Goal: Task Accomplishment & Management: Use online tool/utility

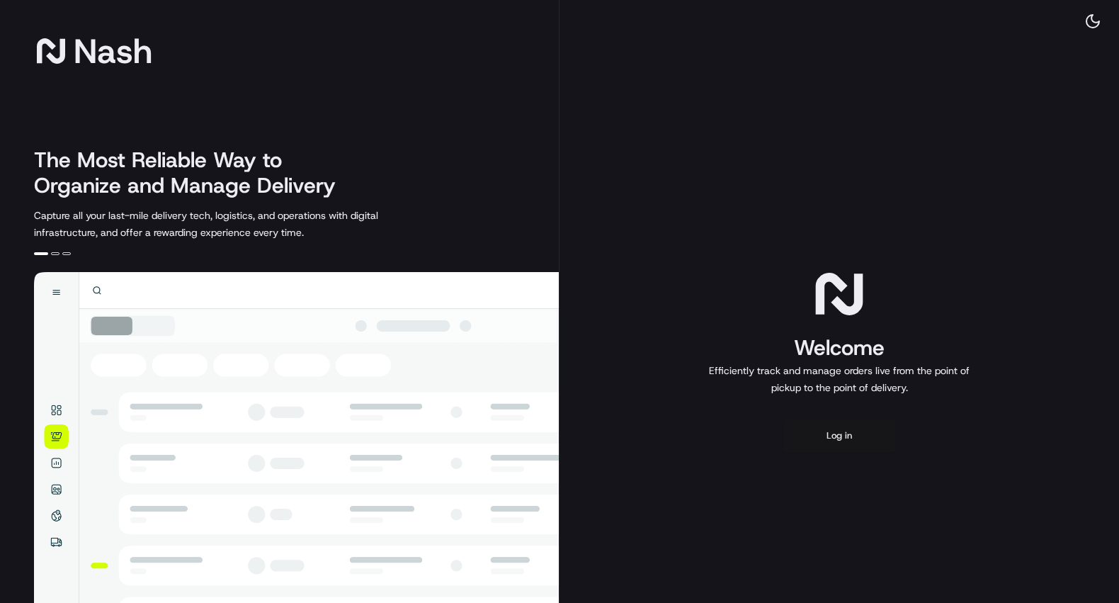
click at [842, 429] on button "Log in" at bounding box center [839, 436] width 113 height 34
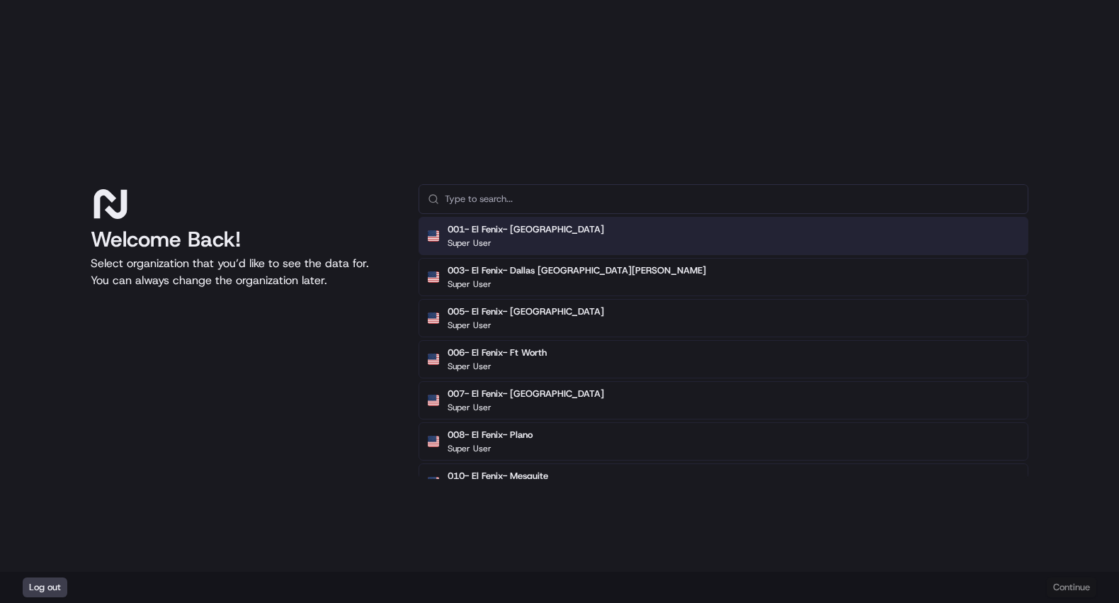
click at [492, 193] on input "text" at bounding box center [732, 199] width 574 height 28
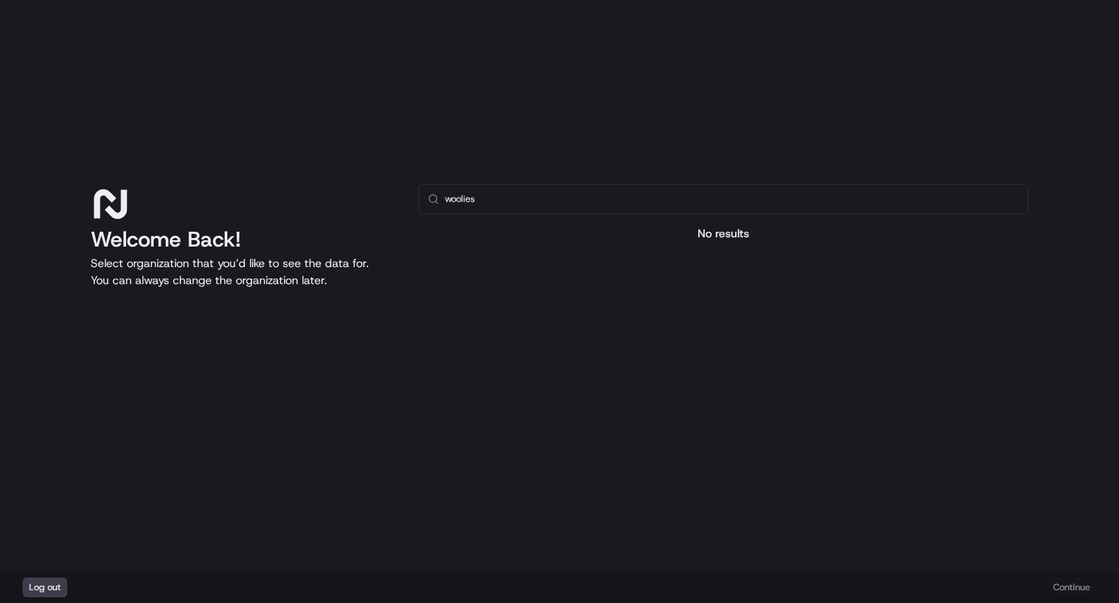
type input "woolie"
type input "w"
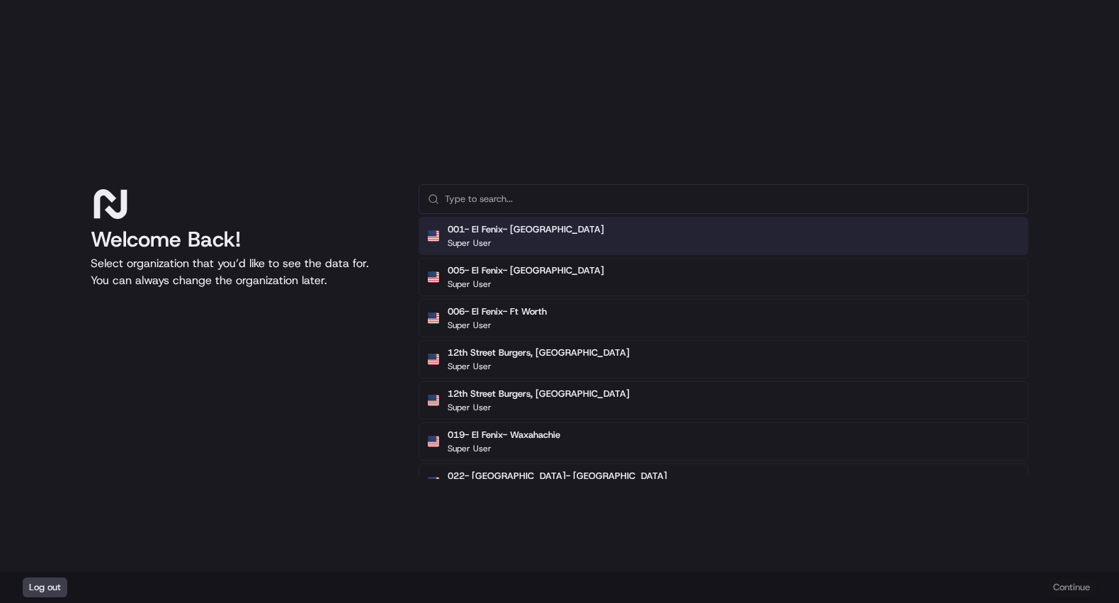
type input "l"
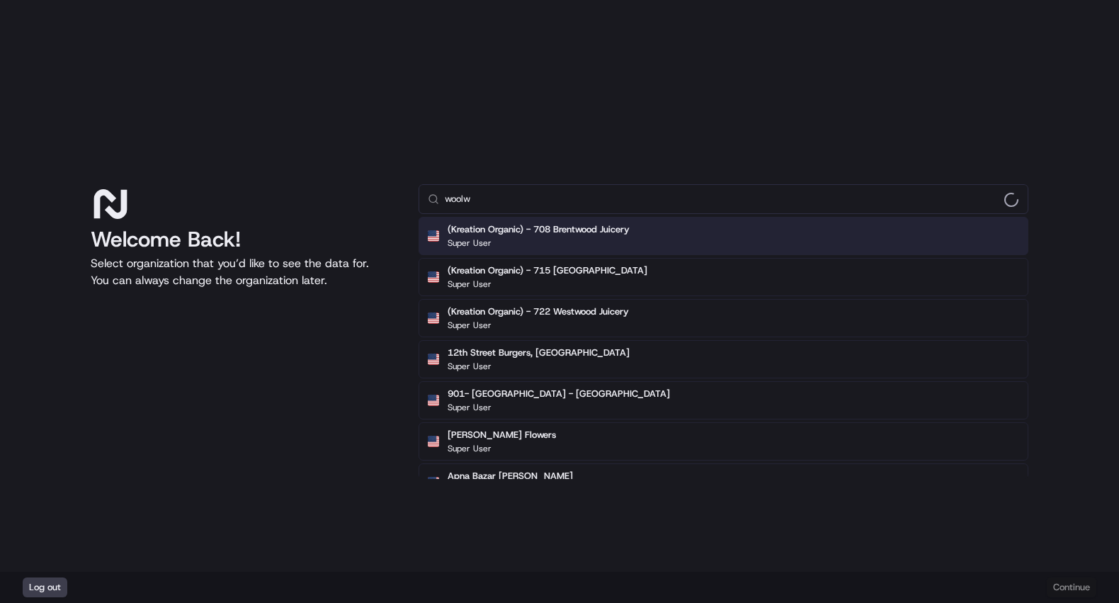
type input "woolwo"
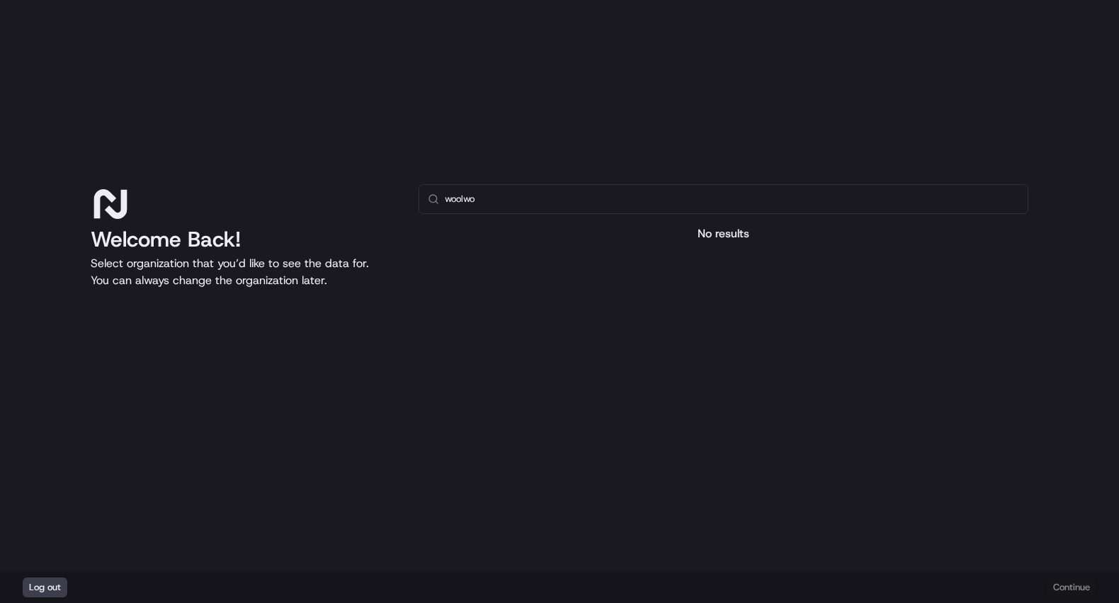
type input "woolwor"
type input "woolwo"
type input "woolwor"
click at [645, 192] on input "text" at bounding box center [732, 199] width 574 height 28
type input "a"
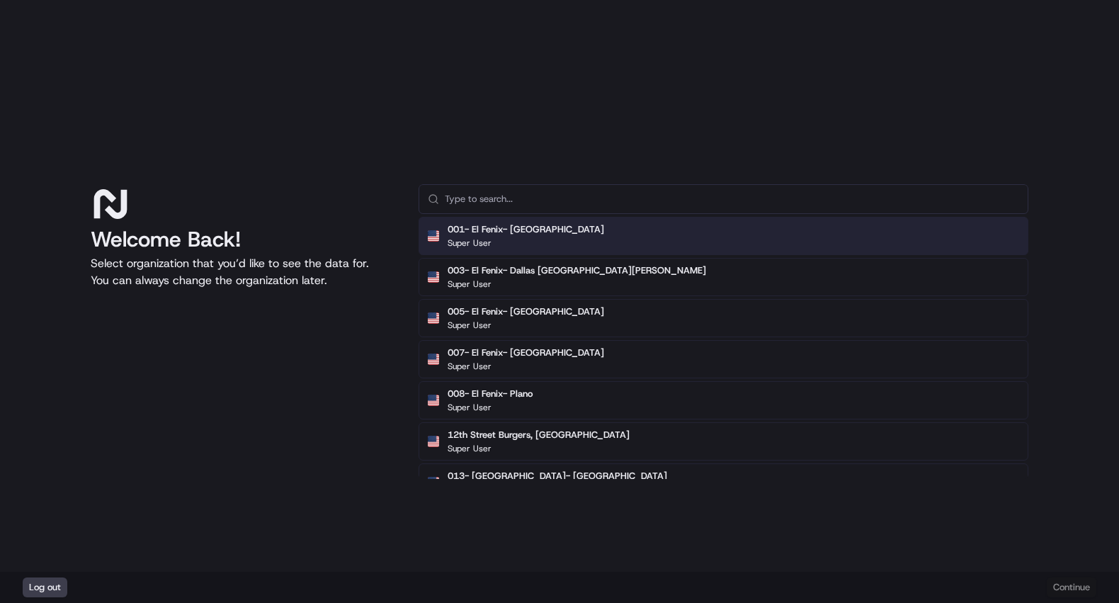
type input "h"
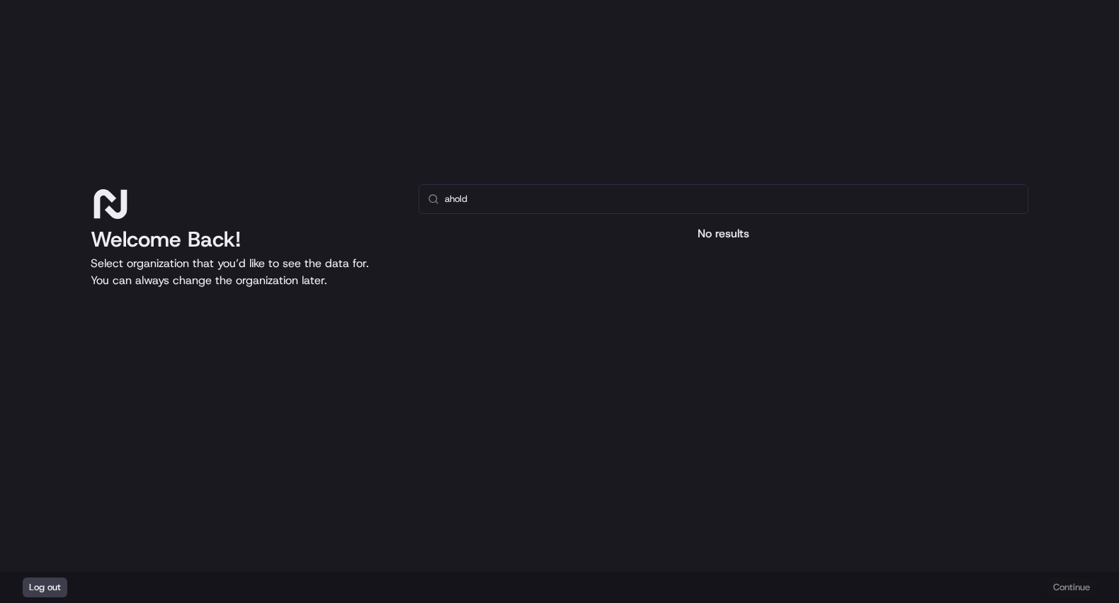
type input "ahol"
type input "s"
type input "smart"
click at [484, 207] on input "text" at bounding box center [732, 199] width 574 height 28
type input "k"
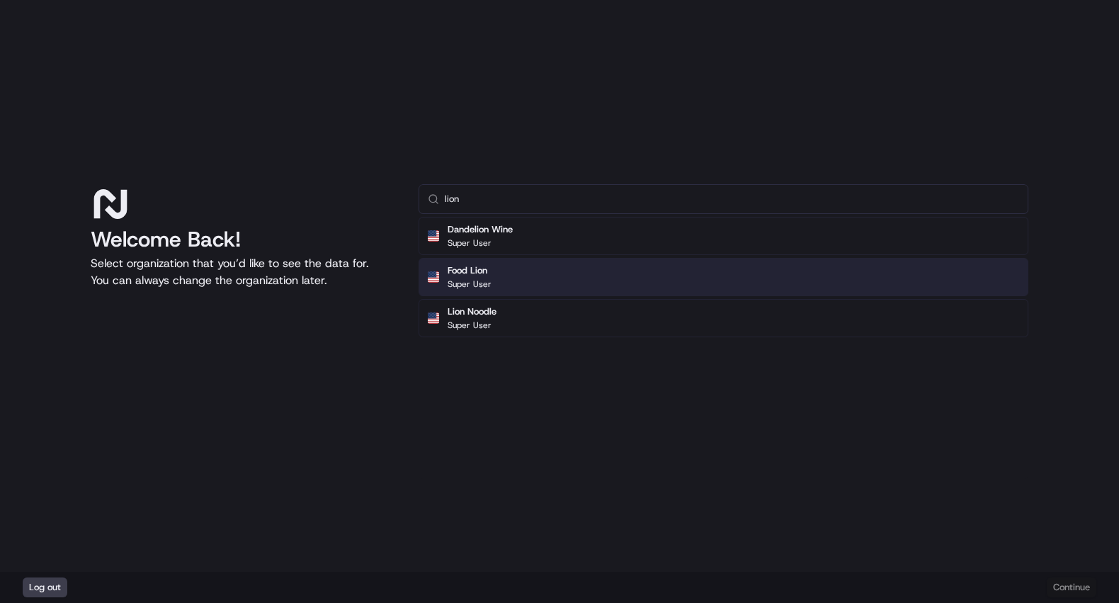
type input "lion"
click at [458, 280] on p "Super User" at bounding box center [470, 283] width 44 height 11
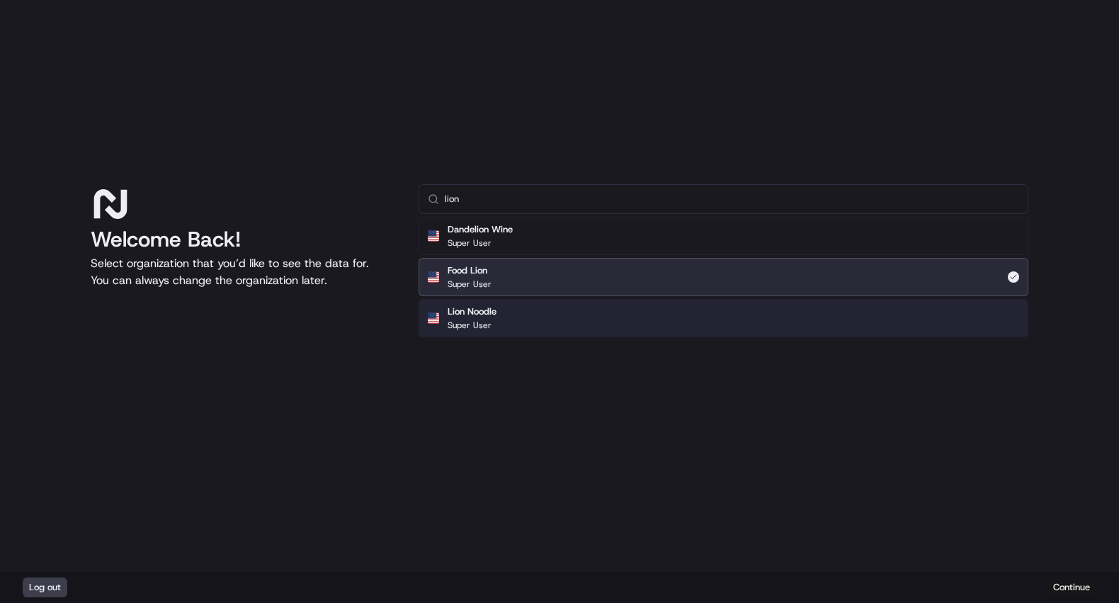
click at [1076, 585] on button "Continue" at bounding box center [1072, 587] width 50 height 20
